Goal: Task Accomplishment & Management: Complete application form

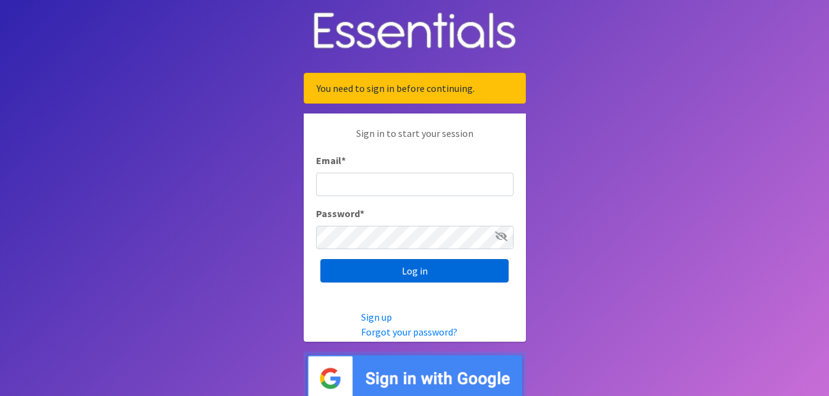
type input "[PERSON_NAME][EMAIL_ADDRESS][PERSON_NAME][DOMAIN_NAME]"
click at [450, 274] on input "Log in" at bounding box center [414, 270] width 188 height 23
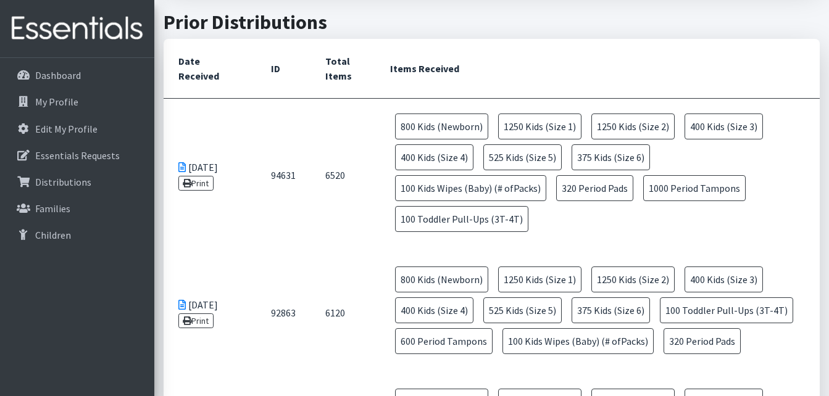
scroll to position [556, 0]
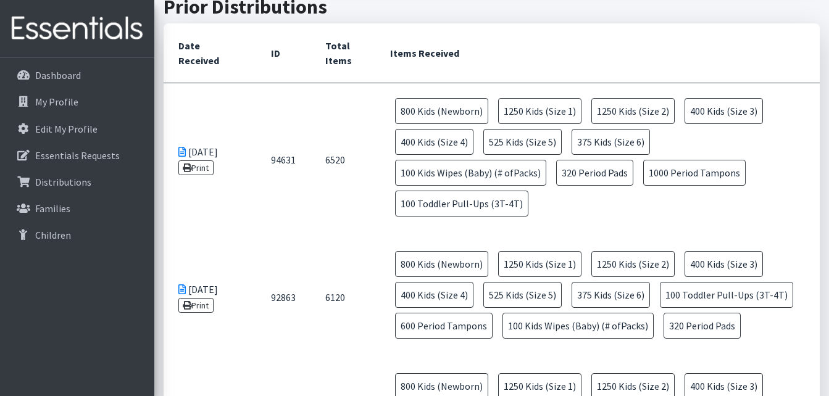
drag, startPoint x: 584, startPoint y: 214, endPoint x: 405, endPoint y: 103, distance: 209.9
click at [405, 103] on td "800 Kids (Newborn) 1250 Kids (Size 1) 1250 Kids (Size 2) 400 Kids (Size 3) 400 …" at bounding box center [597, 159] width 445 height 153
drag, startPoint x: 555, startPoint y: 217, endPoint x: 561, endPoint y: 213, distance: 7.7
click at [555, 216] on td "800 Kids (Newborn) 1250 Kids (Size 1) 1250 Kids (Size 2) 400 Kids (Size 3) 400 …" at bounding box center [597, 159] width 445 height 153
click at [562, 207] on td "800 Kids (Newborn) 1250 Kids (Size 1) 1250 Kids (Size 2) 400 Kids (Size 3) 400 …" at bounding box center [597, 159] width 445 height 153
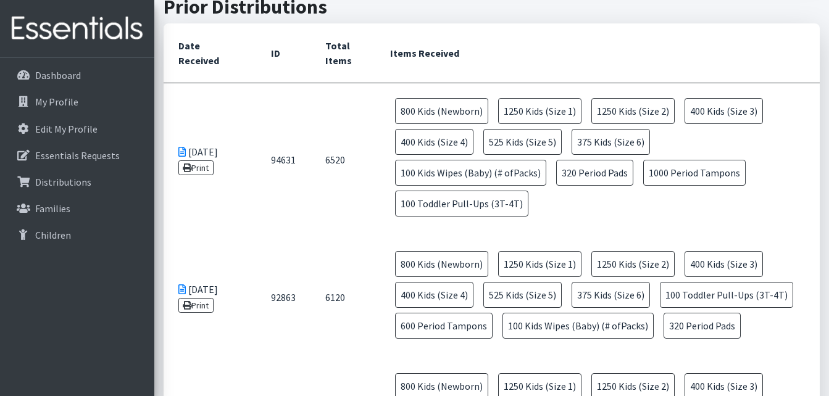
drag, startPoint x: 556, startPoint y: 209, endPoint x: 515, endPoint y: 209, distance: 40.8
click at [515, 209] on td "800 Kids (Newborn) 1250 Kids (Size 1) 1250 Kids (Size 2) 400 Kids (Size 3) 400 …" at bounding box center [597, 159] width 445 height 153
drag, startPoint x: 515, startPoint y: 209, endPoint x: 541, endPoint y: 209, distance: 25.9
click at [541, 209] on td "800 Kids (Newborn) 1250 Kids (Size 1) 1250 Kids (Size 2) 400 Kids (Size 3) 400 …" at bounding box center [597, 159] width 445 height 153
drag, startPoint x: 514, startPoint y: 204, endPoint x: 397, endPoint y: 114, distance: 148.0
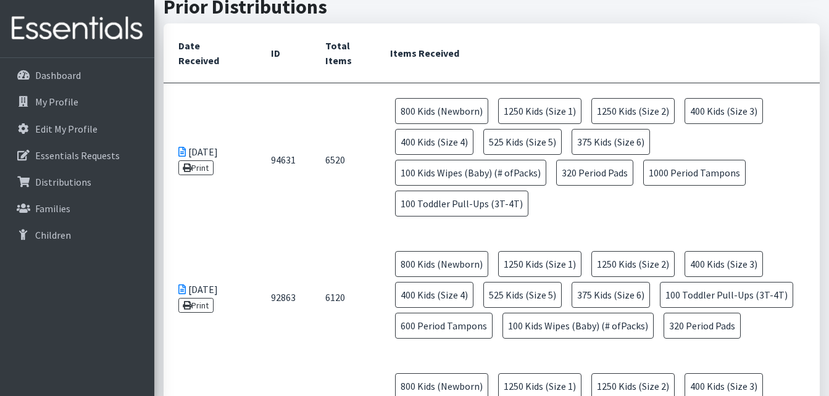
click at [397, 114] on td "800 Kids (Newborn) 1250 Kids (Size 1) 1250 Kids (Size 2) 400 Kids (Size 3) 400 …" at bounding box center [597, 159] width 445 height 153
copy td "800 Kids (Newborn) 1250 Kids (Size 1) 1250 Kids (Size 2) 400 Kids (Size 3) 400 …"
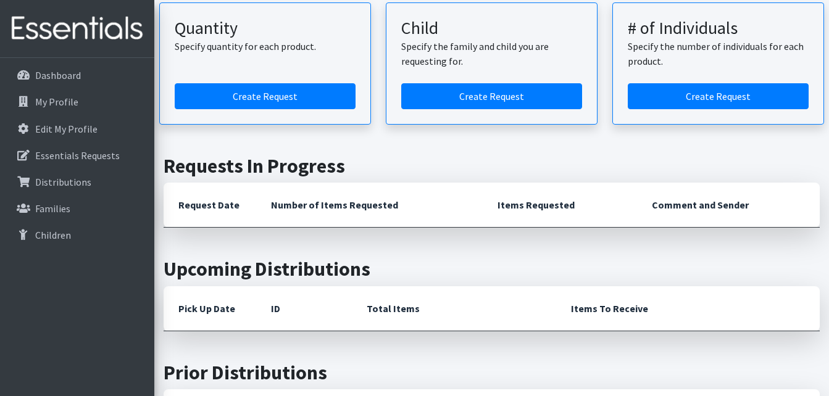
scroll to position [185, 0]
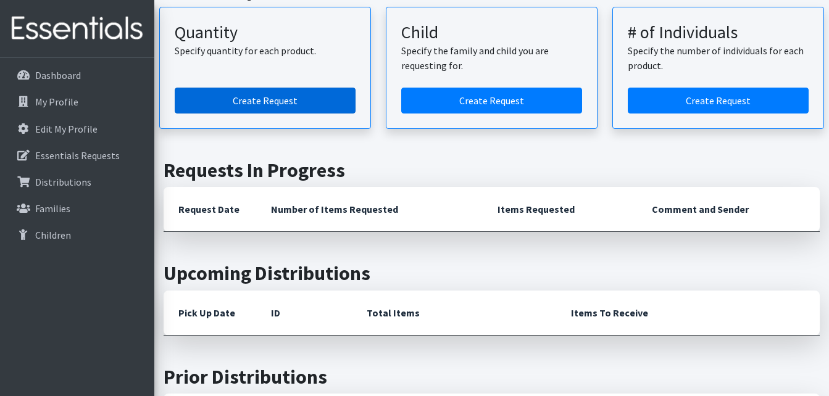
click at [309, 96] on link "Create Request" at bounding box center [265, 101] width 181 height 26
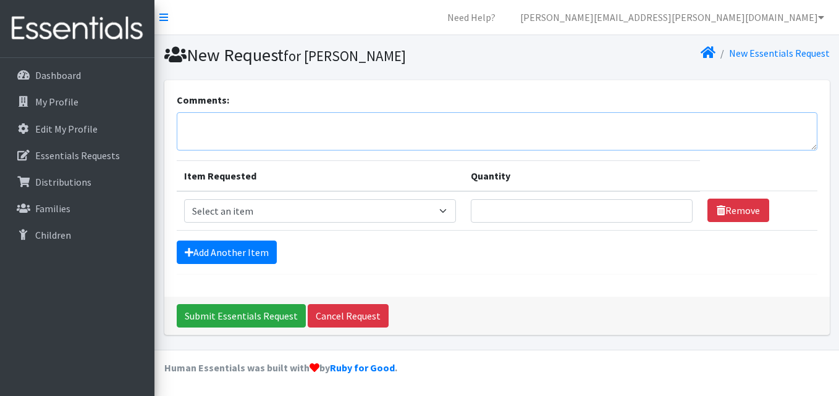
click at [309, 123] on textarea "Comments:" at bounding box center [497, 131] width 640 height 38
paste textarea "800 Kids (Newborn) 1250 Kids (Size 1) 1250 Kids (Size 2) 400 Kids (Size 3) 400 …"
type textarea "800 Kids (Newborn) 1250 Kids (Size 1) 1250 Kids (Size 2) 400 Kids (Size 3) 400 …"
click at [446, 214] on select "Select an item Baby Formula Kids (Newborn) Kids (Preemie) Kids (Size 1) Kids (S…" at bounding box center [320, 210] width 272 height 23
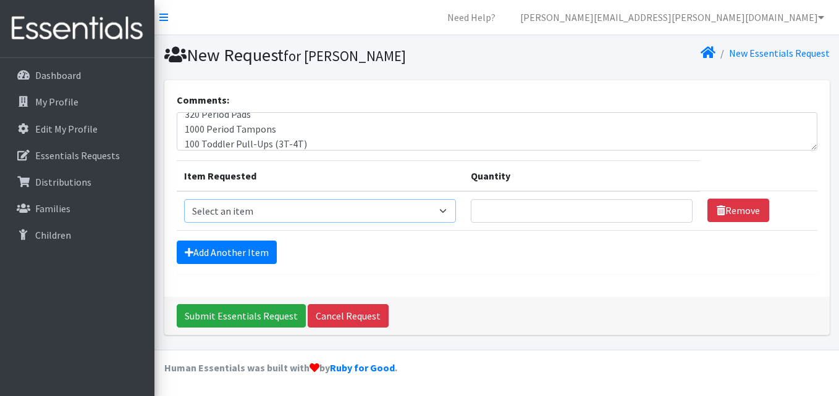
select select "451"
click at [184, 199] on select "Select an item Baby Formula Kids (Newborn) Kids (Preemie) Kids (Size 1) Kids (S…" at bounding box center [320, 210] width 272 height 23
click at [426, 133] on textarea "800 Kids (Newborn) 1250 Kids (Size 1) 1250 Kids (Size 2) 400 Kids (Size 3) 400 …" at bounding box center [497, 131] width 640 height 38
click at [521, 207] on input "Quantity" at bounding box center [582, 210] width 222 height 23
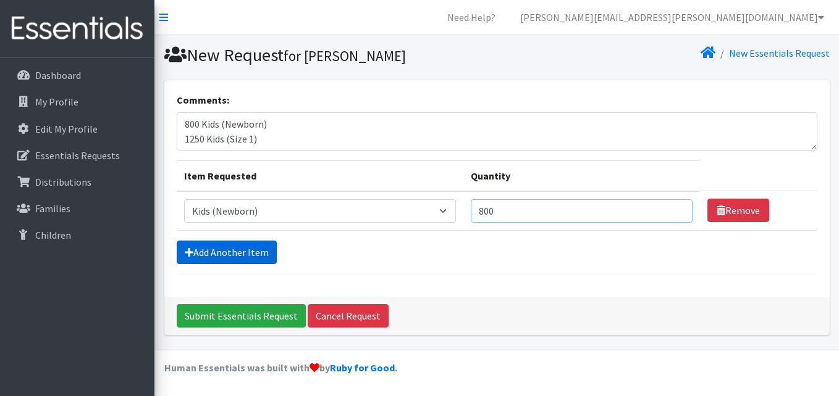
type input "800"
click at [193, 249] on icon at bounding box center [189, 253] width 9 height 10
click at [246, 250] on link "Add Another Item" at bounding box center [227, 252] width 100 height 23
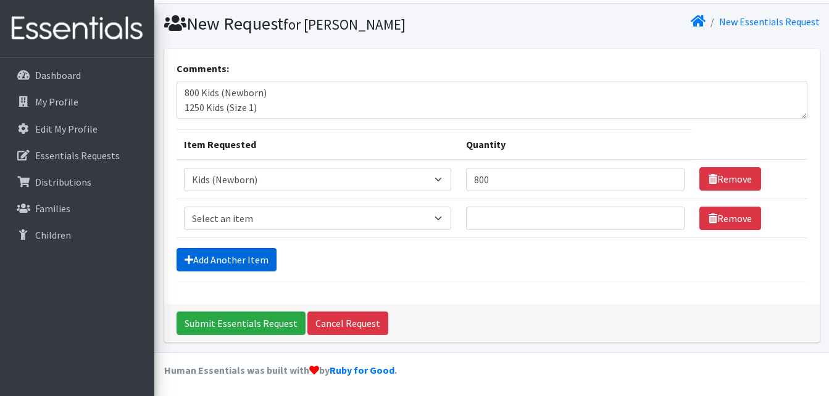
scroll to position [34, 0]
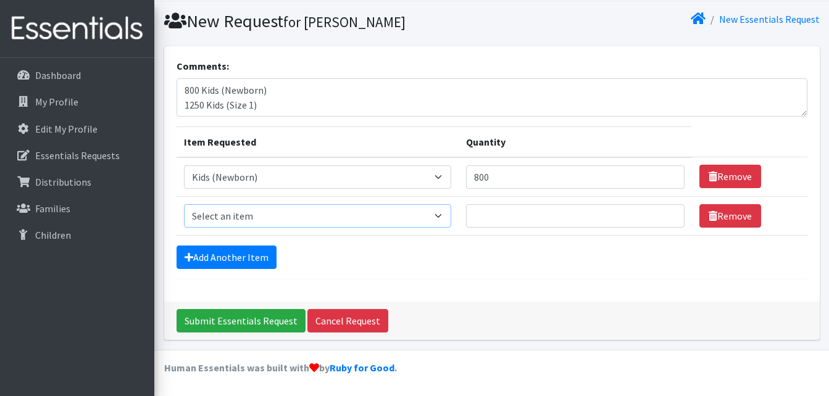
click at [256, 213] on select "Select an item Baby Formula Kids (Newborn) Kids (Preemie) Kids (Size 1) Kids (S…" at bounding box center [318, 215] width 268 height 23
select select "453"
click at [184, 204] on select "Select an item Baby Formula Kids (Newborn) Kids (Preemie) Kids (Size 1) Kids (S…" at bounding box center [318, 215] width 268 height 23
click at [495, 213] on input "Quantity" at bounding box center [575, 215] width 219 height 23
type input "1250"
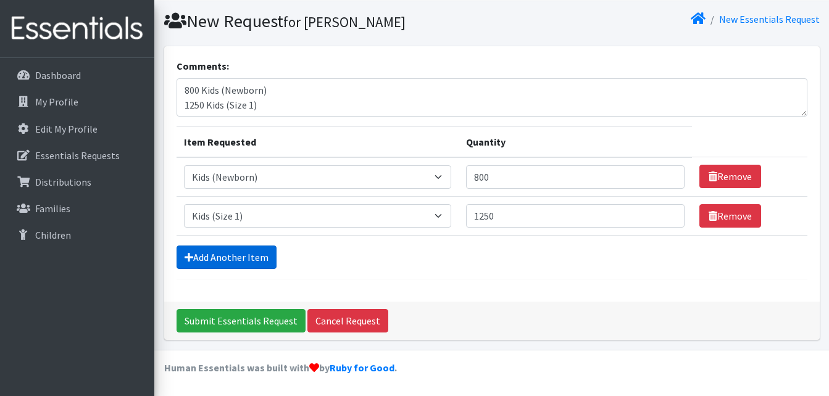
click at [239, 261] on link "Add Another Item" at bounding box center [227, 257] width 100 height 23
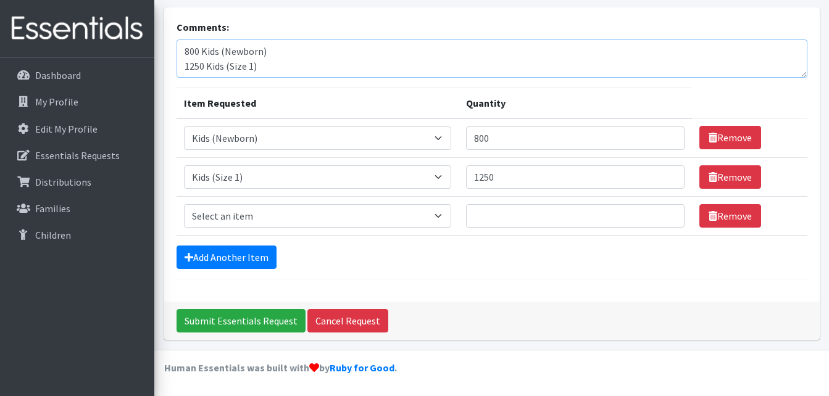
scroll to position [25, 0]
click at [399, 212] on select "Select an item Baby Formula Kids (Newborn) Kids (Preemie) Kids (Size 1) Kids (S…" at bounding box center [318, 215] width 268 height 23
select select "440"
click at [184, 204] on select "Select an item Baby Formula Kids (Newborn) Kids (Preemie) Kids (Size 1) Kids (S…" at bounding box center [318, 215] width 268 height 23
click at [522, 209] on input "Quantity" at bounding box center [575, 215] width 219 height 23
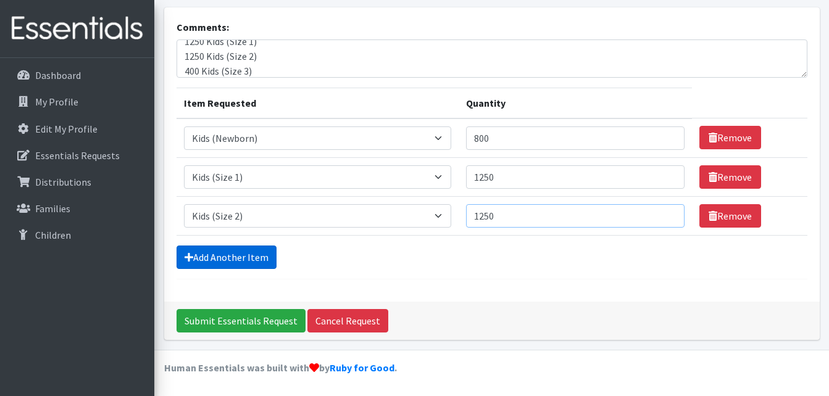
type input "1250"
click at [243, 262] on link "Add Another Item" at bounding box center [227, 257] width 100 height 23
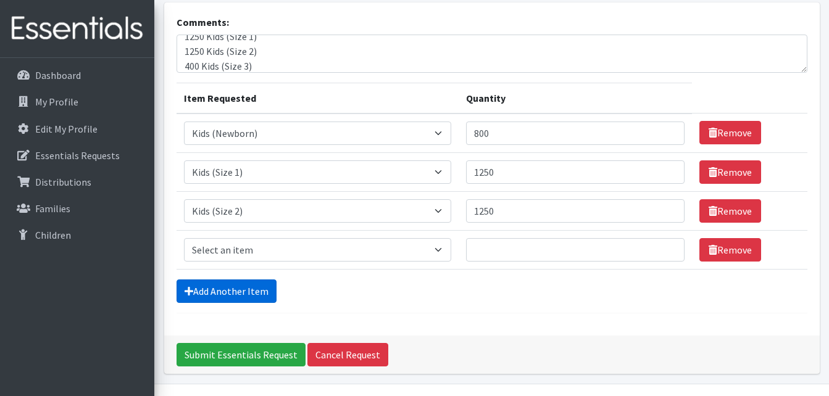
scroll to position [112, 0]
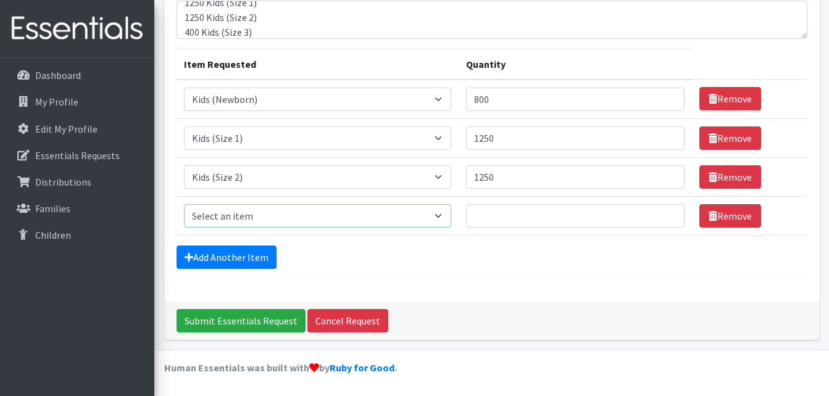
click at [304, 210] on select "Select an item Baby Formula Kids (Newborn) Kids (Preemie) Kids (Size 1) Kids (S…" at bounding box center [318, 215] width 268 height 23
select select "442"
click at [184, 204] on select "Select an item Baby Formula Kids (Newborn) Kids (Preemie) Kids (Size 1) Kids (S…" at bounding box center [318, 215] width 268 height 23
click at [513, 217] on input "Quantity" at bounding box center [575, 215] width 219 height 23
type input "400"
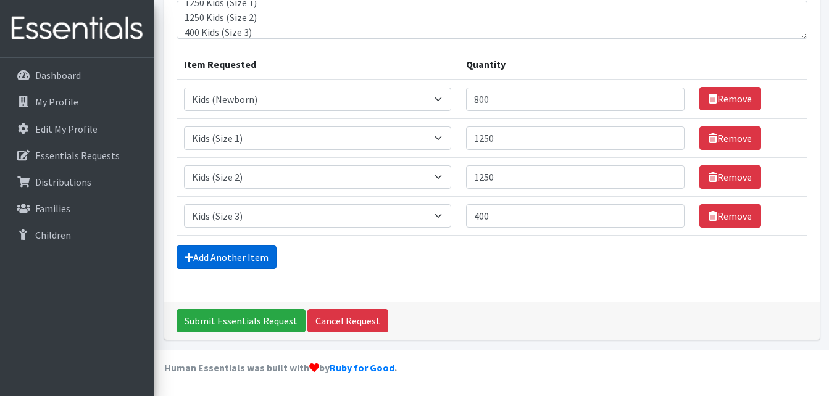
click at [253, 253] on link "Add Another Item" at bounding box center [227, 257] width 100 height 23
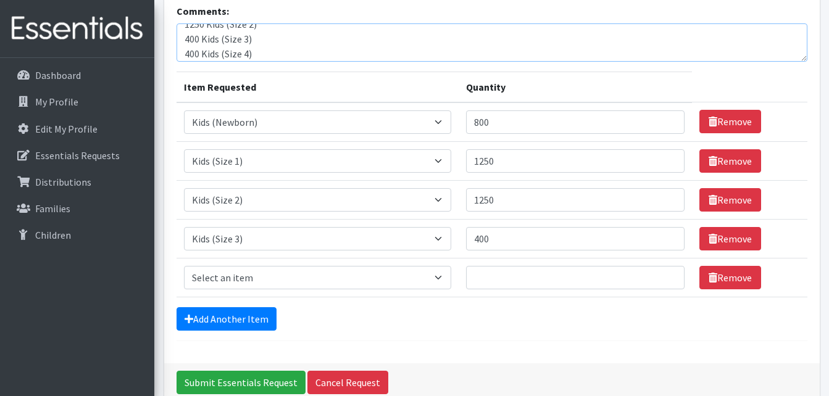
scroll to position [49, 0]
click at [277, 270] on select "Select an item Baby Formula Kids (Newborn) Kids (Preemie) Kids (Size 1) Kids (S…" at bounding box center [318, 277] width 268 height 23
select select "459"
click at [184, 266] on select "Select an item Baby Formula Kids (Newborn) Kids (Preemie) Kids (Size 1) Kids (S…" at bounding box center [318, 277] width 268 height 23
click at [506, 282] on input "Quantity" at bounding box center [575, 277] width 219 height 23
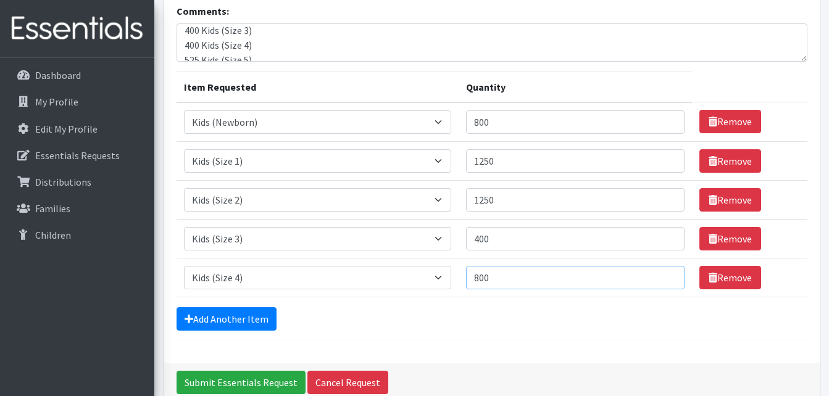
type input "800"
click at [522, 203] on input "1250" at bounding box center [575, 199] width 219 height 23
type input "1"
type input "850"
click at [243, 315] on link "Add Another Item" at bounding box center [227, 319] width 100 height 23
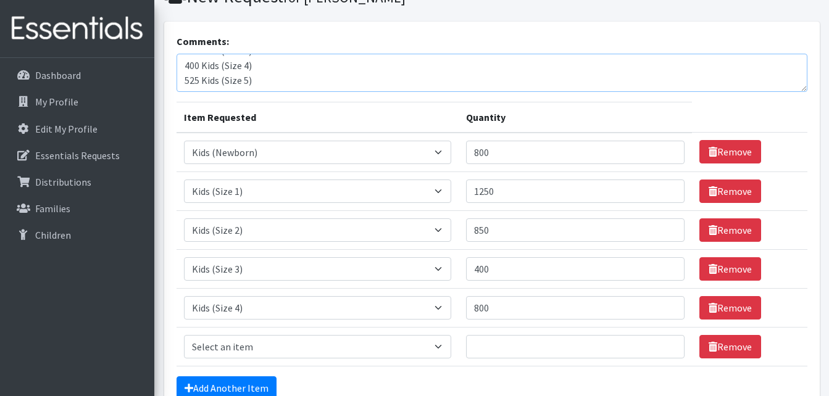
scroll to position [60, 0]
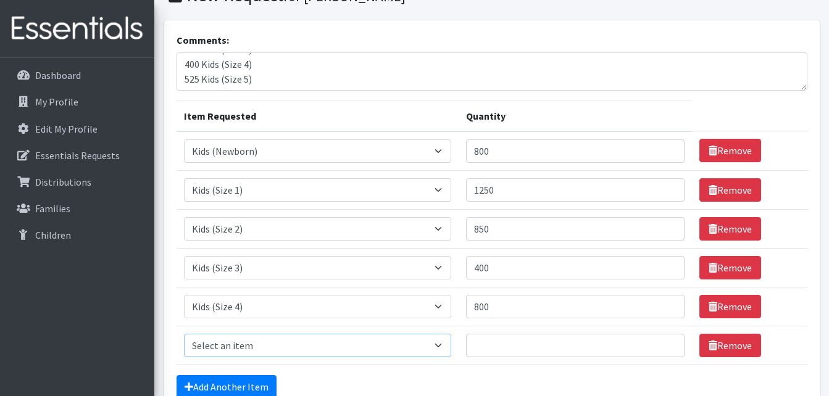
click at [243, 341] on select "Select an item Baby Formula Kids (Newborn) Kids (Preemie) Kids (Size 1) Kids (S…" at bounding box center [318, 345] width 268 height 23
select select "460"
click at [184, 334] on select "Select an item Baby Formula Kids (Newborn) Kids (Preemie) Kids (Size 1) Kids (S…" at bounding box center [318, 345] width 268 height 23
click at [500, 350] on input "Quantity" at bounding box center [575, 345] width 219 height 23
type input "525"
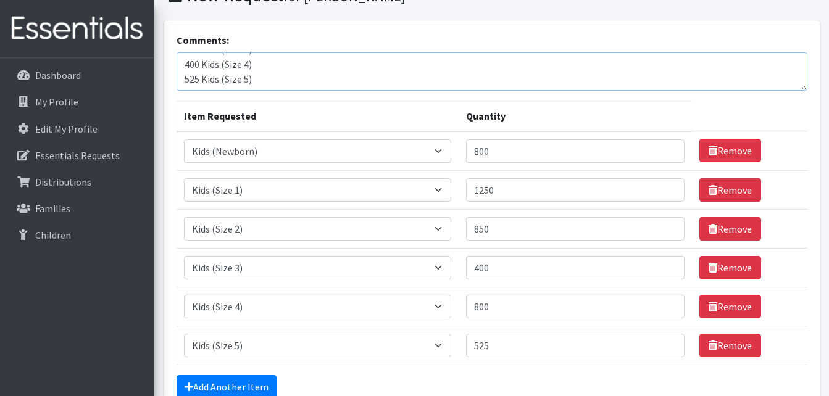
scroll to position [84, 0]
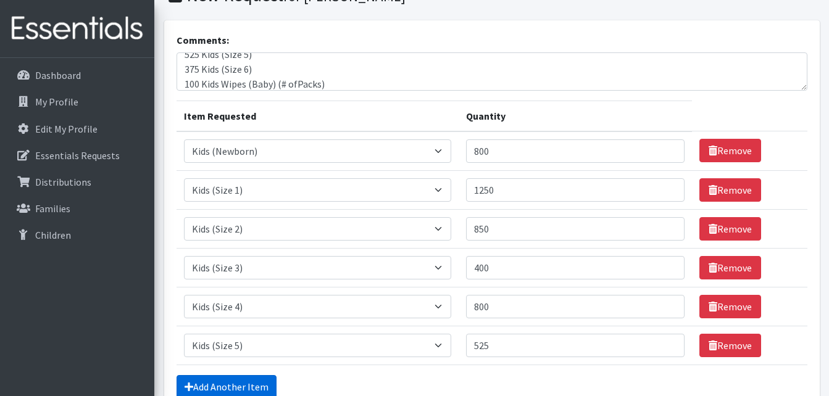
click at [257, 383] on link "Add Another Item" at bounding box center [227, 386] width 100 height 23
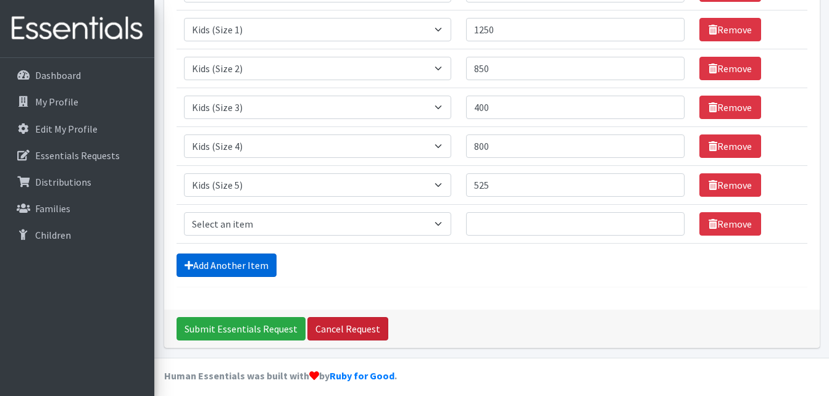
scroll to position [228, 0]
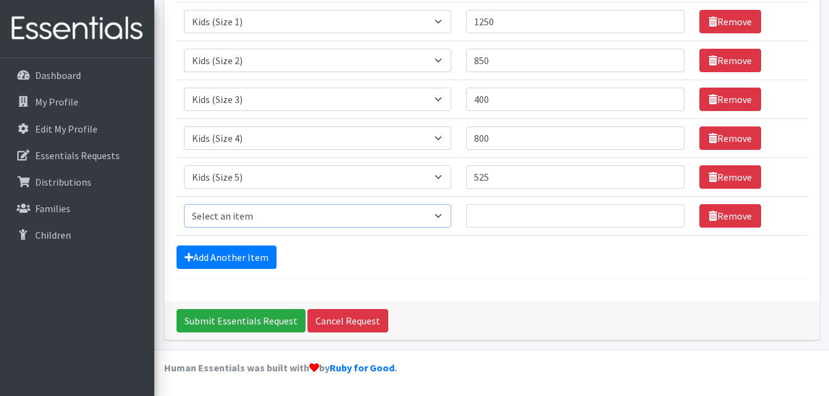
click at [286, 216] on select "Select an item Baby Formula Kids (Newborn) Kids (Preemie) Kids (Size 1) Kids (S…" at bounding box center [318, 215] width 268 height 23
select select "462"
click at [184, 204] on select "Select an item Baby Formula Kids (Newborn) Kids (Preemie) Kids (Size 1) Kids (S…" at bounding box center [318, 215] width 268 height 23
click at [498, 212] on input "Quantity" at bounding box center [575, 215] width 219 height 23
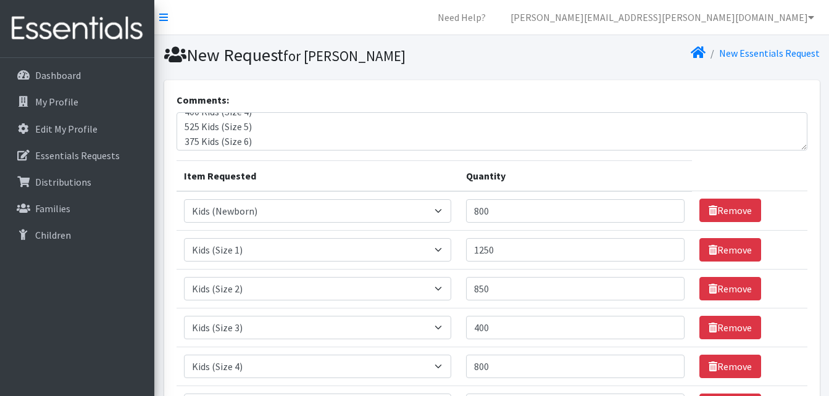
scroll to position [133, 0]
type input "375"
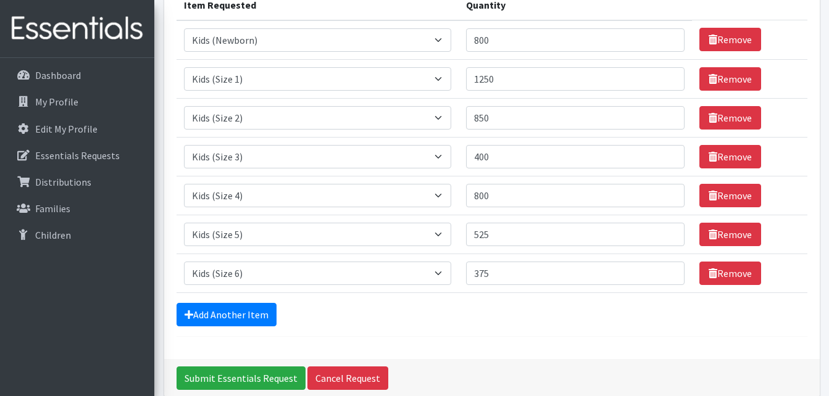
scroll to position [173, 0]
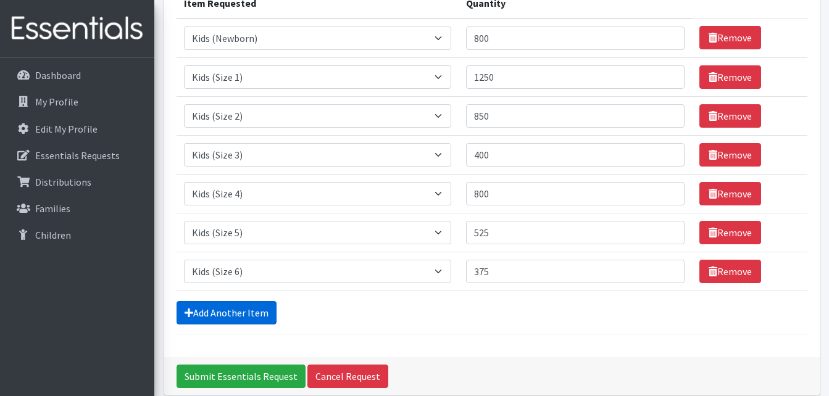
click at [254, 307] on link "Add Another Item" at bounding box center [227, 312] width 100 height 23
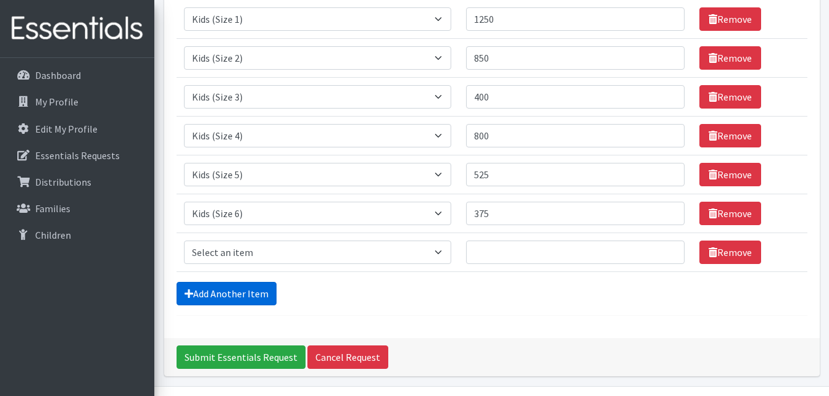
scroll to position [267, 0]
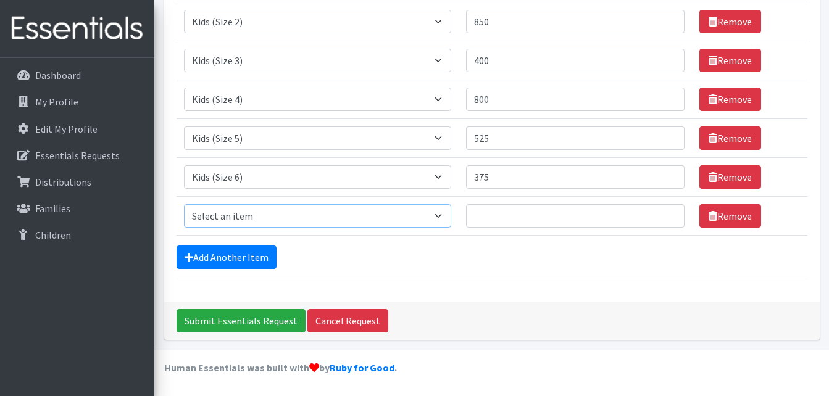
click at [265, 218] on select "Select an item Baby Formula Kids (Newborn) Kids (Preemie) Kids (Size 1) Kids (S…" at bounding box center [318, 215] width 268 height 23
select select "434"
click at [184, 204] on select "Select an item Baby Formula Kids (Newborn) Kids (Preemie) Kids (Size 1) Kids (S…" at bounding box center [318, 215] width 268 height 23
click at [514, 214] on input "Quantity" at bounding box center [575, 215] width 219 height 23
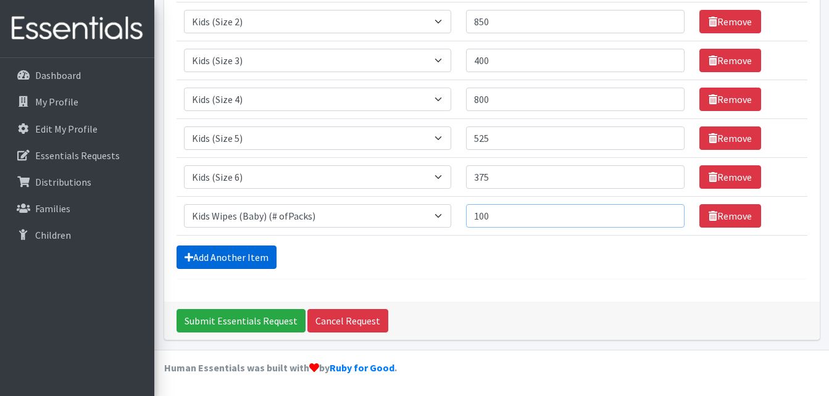
type input "100"
click at [242, 259] on link "Add Another Item" at bounding box center [227, 257] width 100 height 23
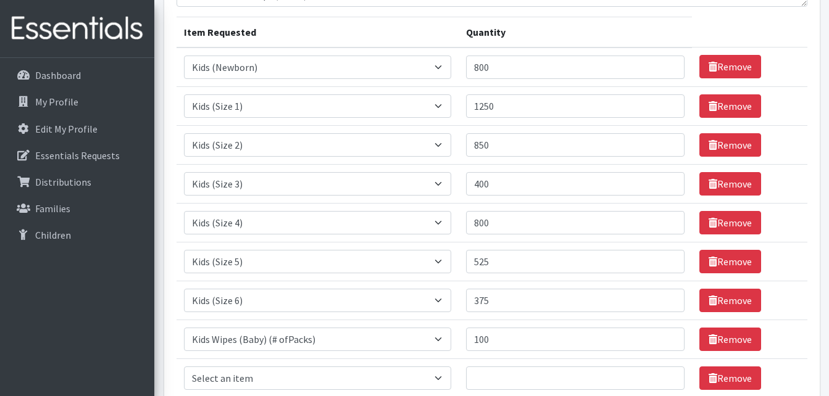
scroll to position [185, 0]
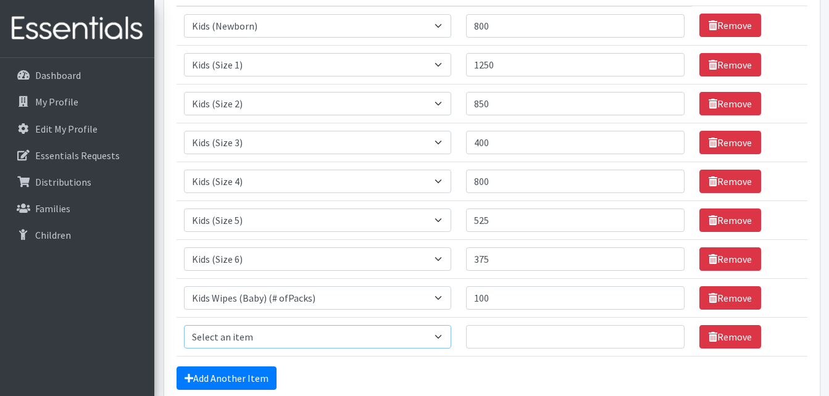
click at [278, 340] on select "Select an item Baby Formula Kids (Newborn) Kids (Preemie) Kids (Size 1) Kids (S…" at bounding box center [318, 336] width 268 height 23
select select "1536"
click at [184, 325] on select "Select an item Baby Formula Kids (Newborn) Kids (Preemie) Kids (Size 1) Kids (S…" at bounding box center [318, 336] width 268 height 23
click at [500, 336] on input "Quantity" at bounding box center [575, 336] width 219 height 23
type input "10000"
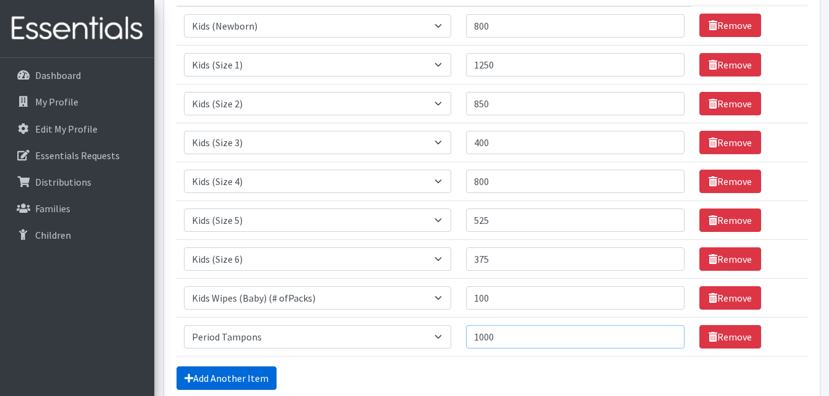
type input "1000"
click at [233, 382] on link "Add Another Item" at bounding box center [227, 378] width 100 height 23
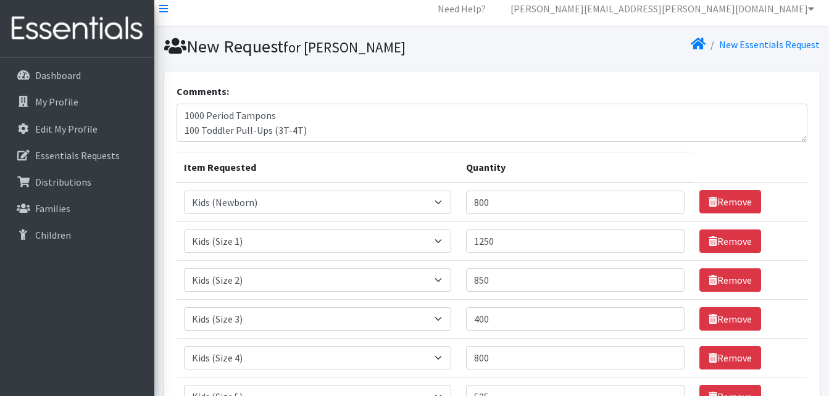
scroll to position [0, 0]
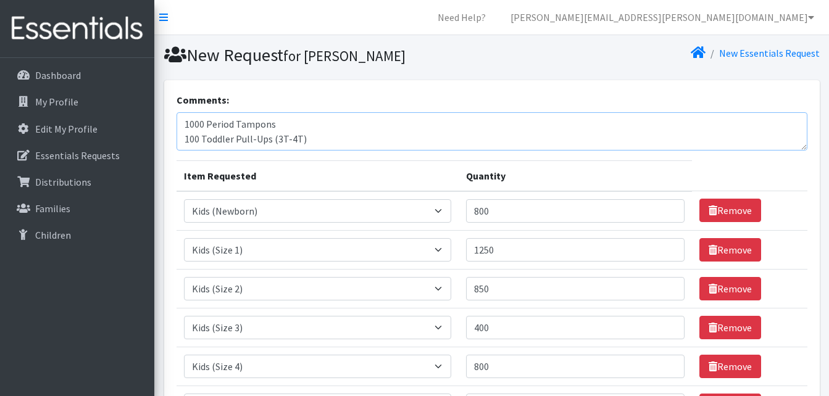
click at [403, 128] on textarea "800 Kids (Newborn) 1250 Kids (Size 1) 1250 Kids (Size 2) 400 Kids (Size 3) 400 …" at bounding box center [492, 131] width 631 height 38
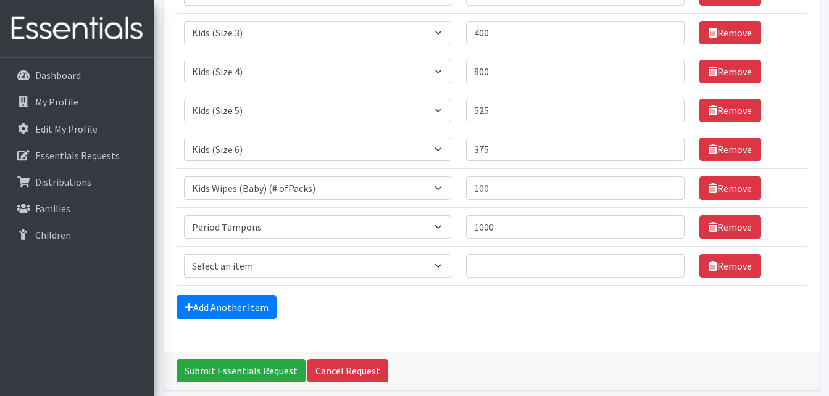
scroll to position [309, 0]
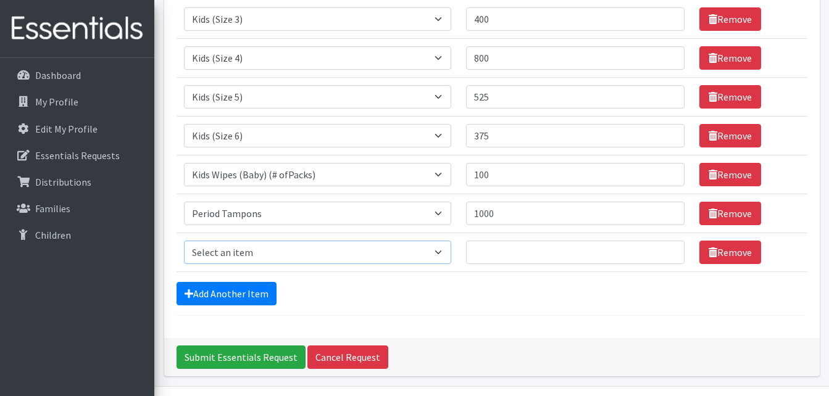
click at [285, 255] on select "Select an item Baby Formula Kids (Newborn) Kids (Preemie) Kids (Size 1) Kids (S…" at bounding box center [318, 252] width 268 height 23
select select "1683"
click at [184, 241] on select "Select an item Baby Formula Kids (Newborn) Kids (Preemie) Kids (Size 1) Kids (S…" at bounding box center [318, 252] width 268 height 23
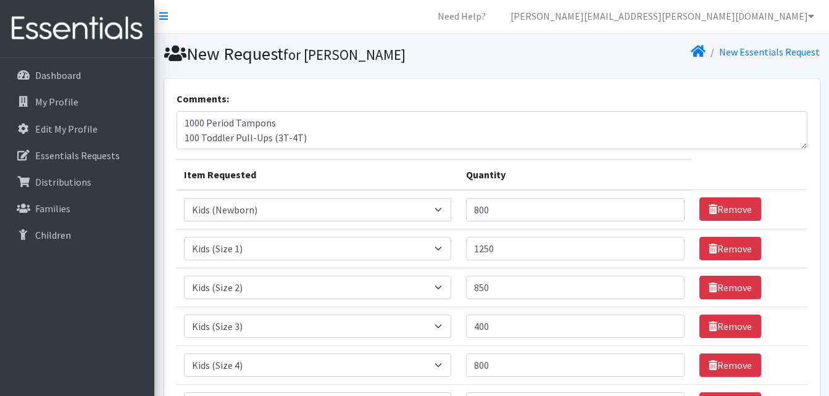
scroll to position [0, 0]
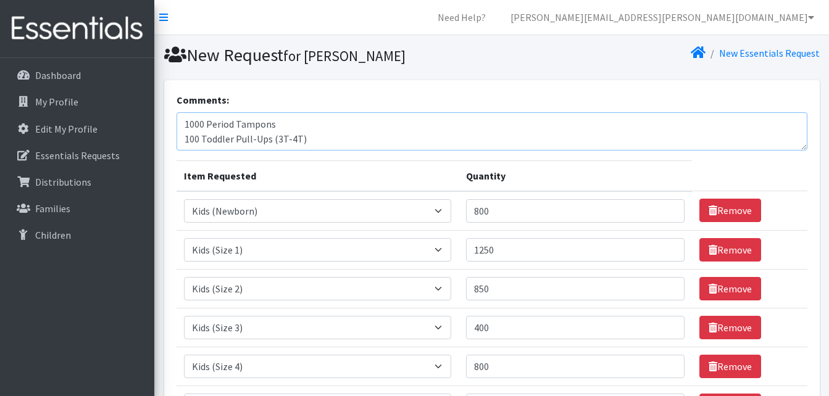
click at [341, 140] on textarea "800 Kids (Newborn) 1250 Kids (Size 1) 1250 Kids (Size 2) 400 Kids (Size 3) 400 …" at bounding box center [492, 131] width 631 height 38
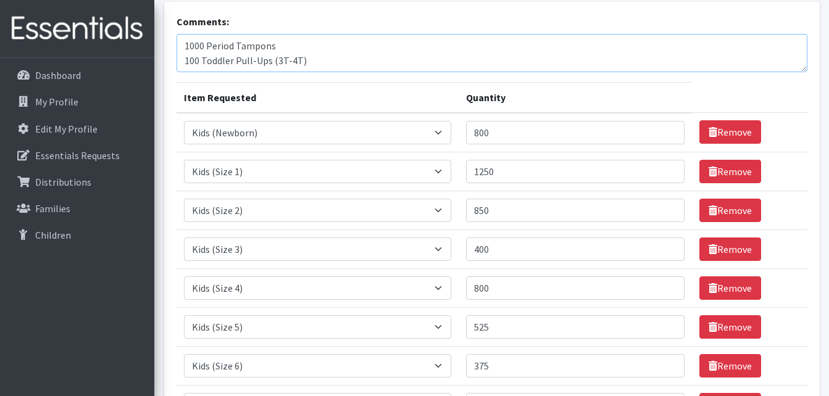
scroll to position [247, 0]
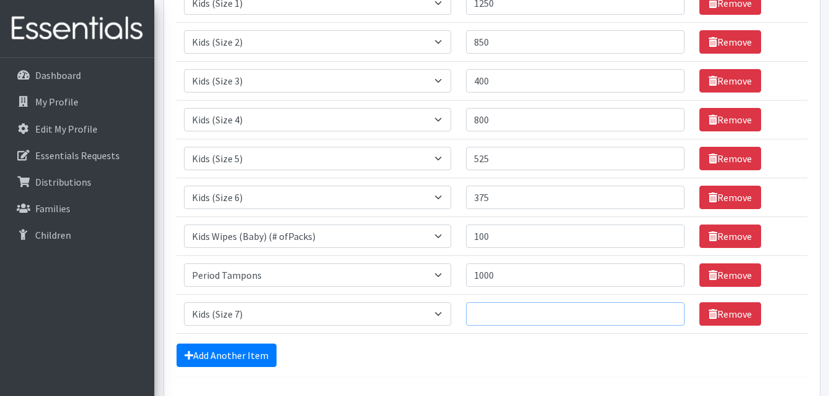
click at [530, 314] on input "Quantity" at bounding box center [575, 314] width 219 height 23
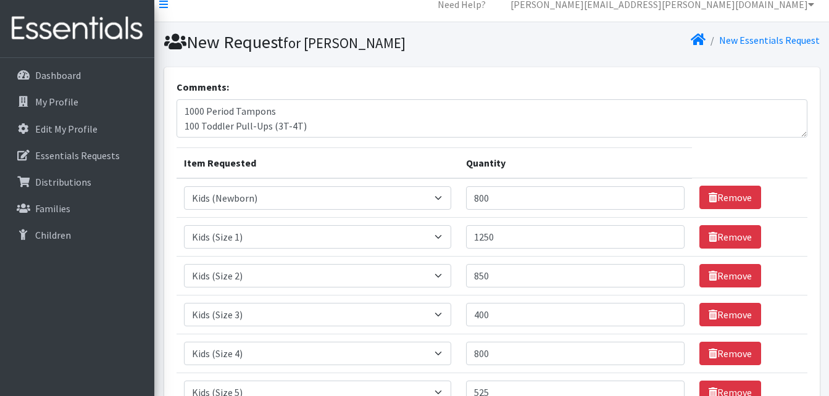
scroll to position [0, 0]
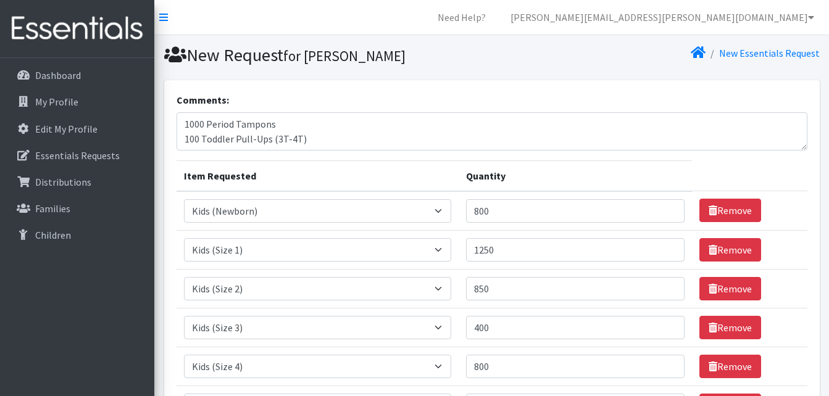
type input "100"
drag, startPoint x: 315, startPoint y: 137, endPoint x: 87, endPoint y: 73, distance: 236.6
click at [87, 73] on div "Need Help? miriam.ovalle@austinpcc.org Organization Settings My Co-Workers My P…" at bounding box center [414, 371] width 829 height 742
drag, startPoint x: 304, startPoint y: 122, endPoint x: 295, endPoint y: 123, distance: 10.0
click at [303, 122] on textarea "Comments:" at bounding box center [492, 131] width 631 height 38
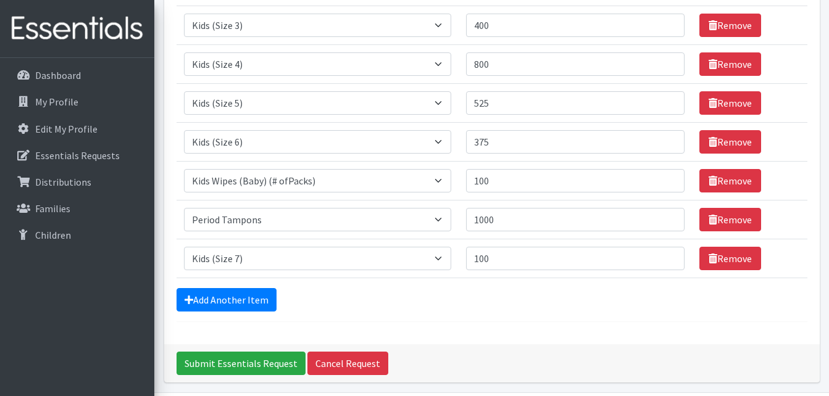
scroll to position [345, 0]
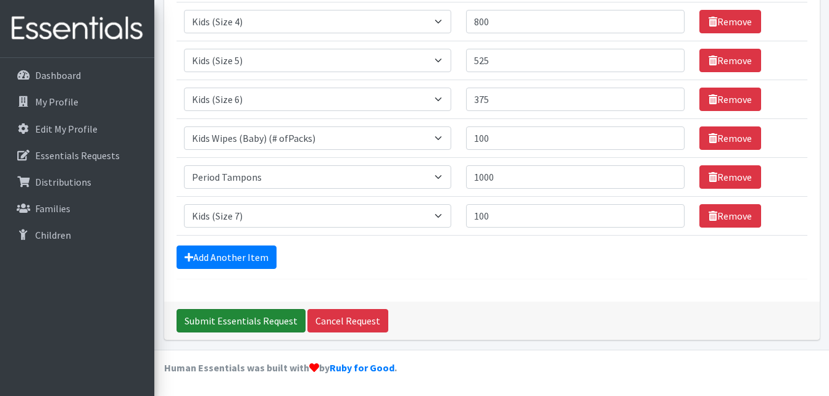
type textarea "[DATE] Order"
click at [257, 319] on input "Submit Essentials Request" at bounding box center [241, 320] width 129 height 23
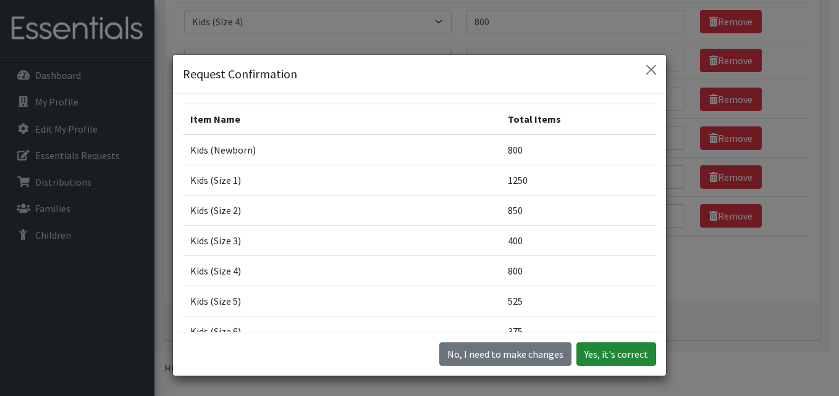
click at [614, 353] on button "Yes, it's correct" at bounding box center [616, 354] width 80 height 23
